Goal: Information Seeking & Learning: Learn about a topic

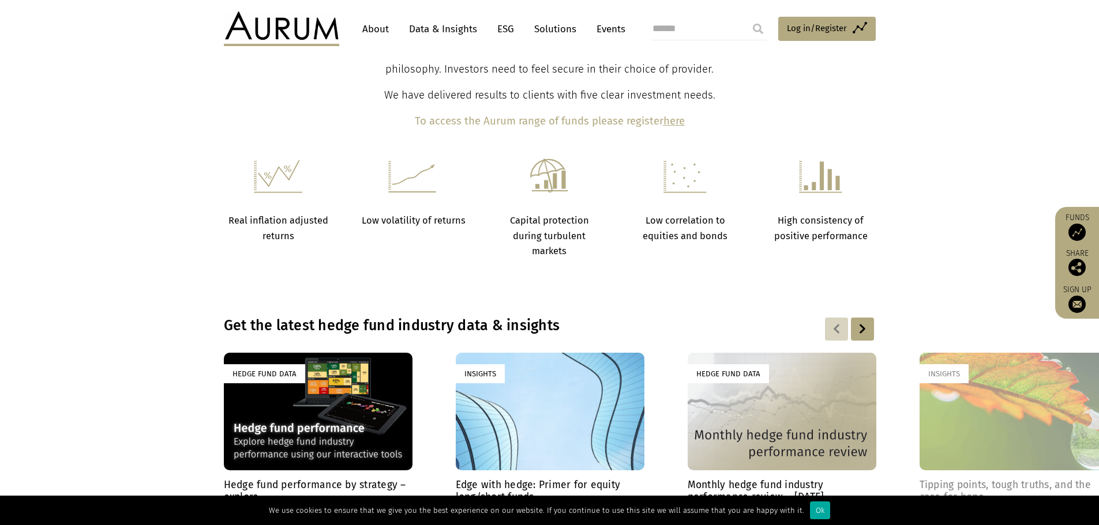
scroll to position [749, 0]
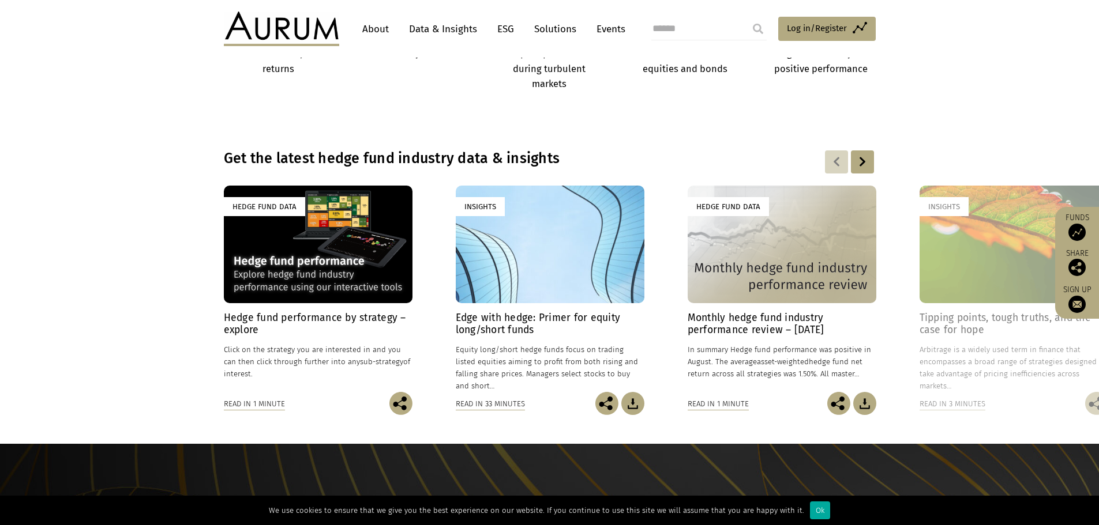
click at [516, 319] on h4 "Edge with hedge: Primer for equity long/short funds" at bounding box center [550, 324] width 189 height 24
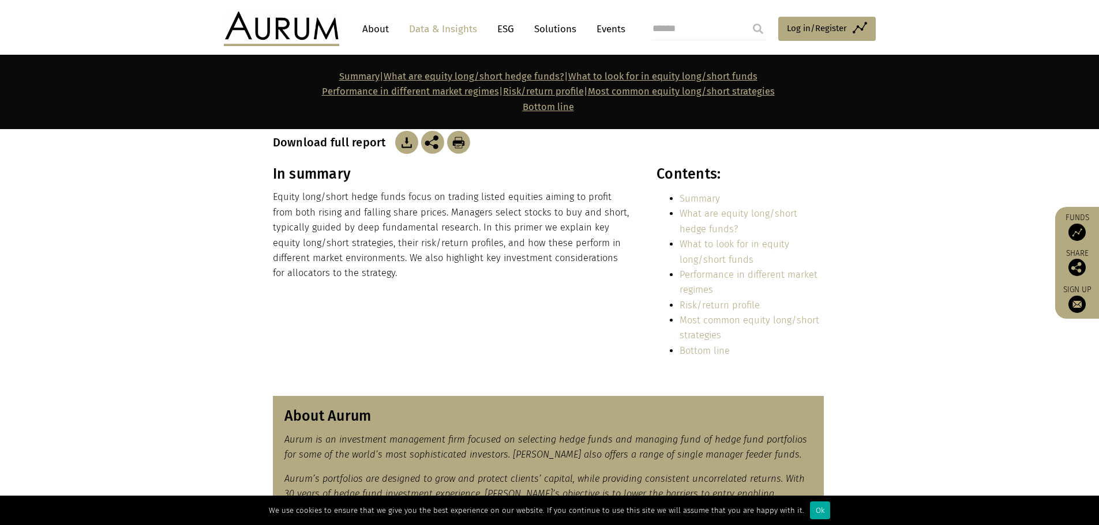
scroll to position [58, 0]
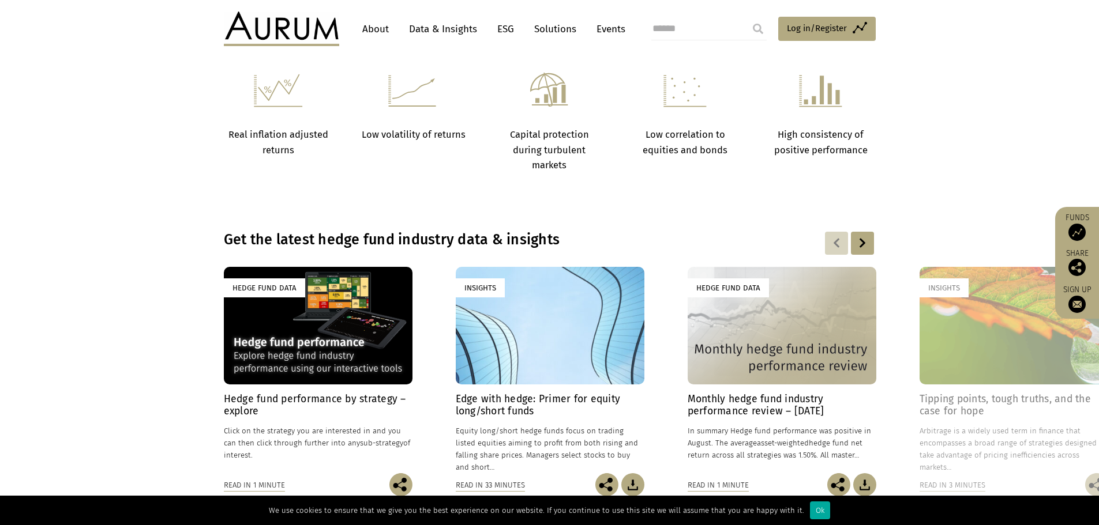
scroll to position [634, 0]
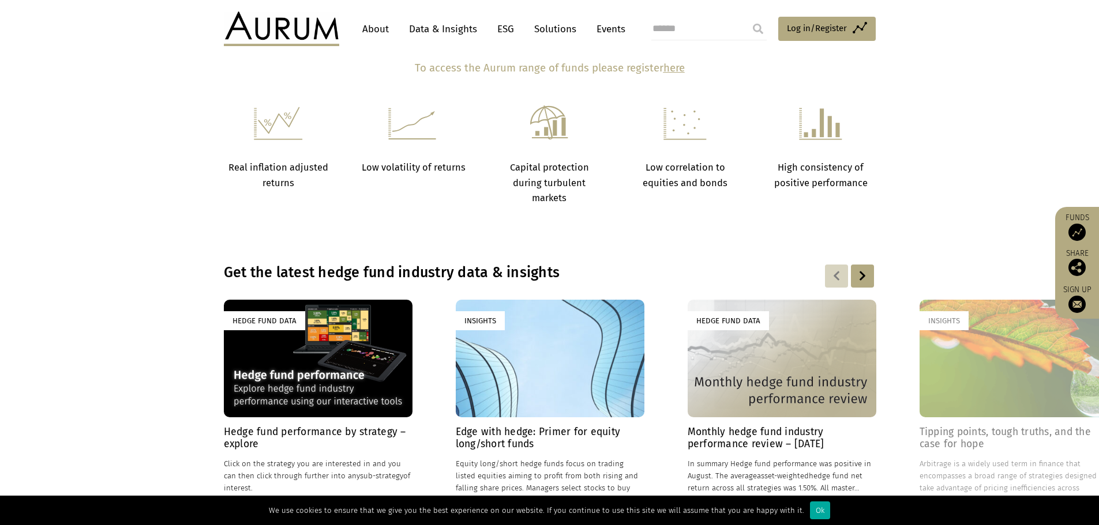
drag, startPoint x: 445, startPoint y: 424, endPoint x: 569, endPoint y: 441, distance: 124.5
